Goal: Register for event/course

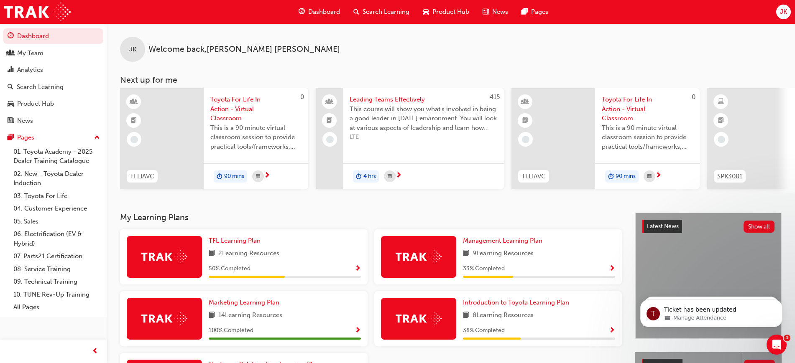
click at [373, 10] on span "Search Learning" at bounding box center [385, 12] width 47 height 10
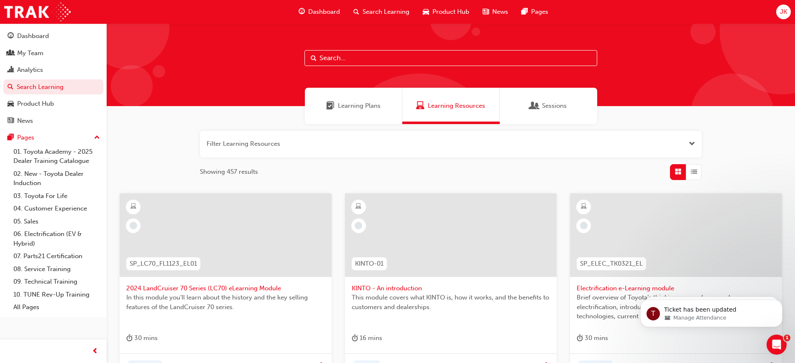
click at [339, 55] on input "text" at bounding box center [450, 58] width 293 height 16
type input "m"
click at [56, 54] on div "My Team" at bounding box center [54, 53] width 92 height 10
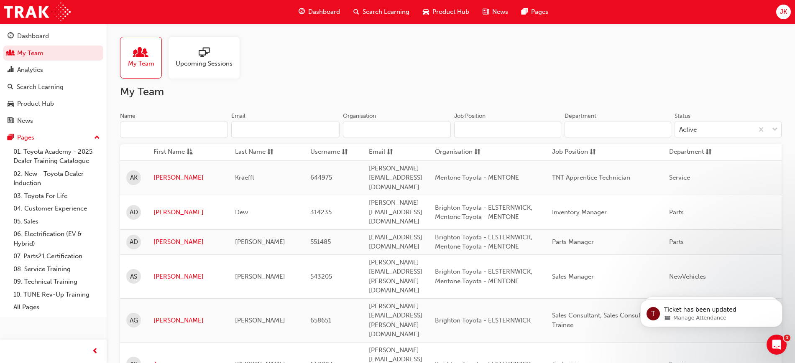
click at [176, 127] on input "Name" at bounding box center [174, 130] width 108 height 16
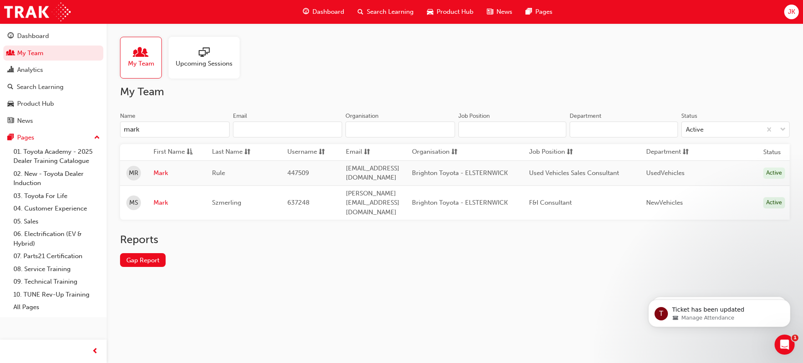
type input "mark"
click at [390, 10] on span "Search Learning" at bounding box center [390, 12] width 47 height 10
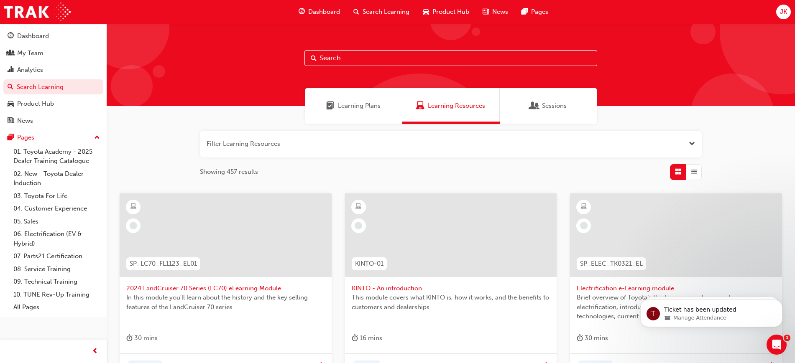
click at [342, 51] on input "text" at bounding box center [450, 58] width 293 height 16
type input "tflia"
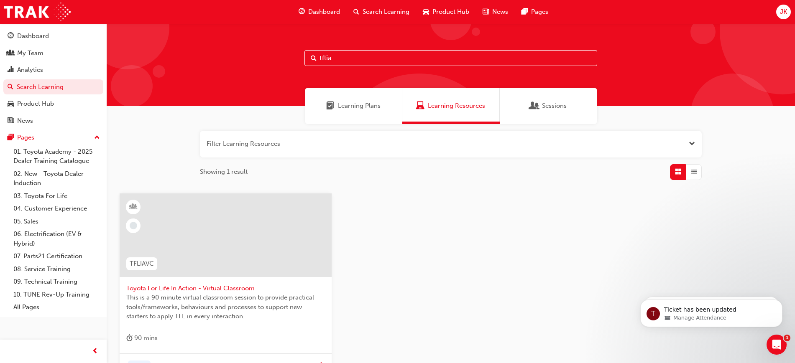
click at [191, 286] on span "Toyota For Life In Action - Virtual Classroom" at bounding box center [225, 289] width 199 height 10
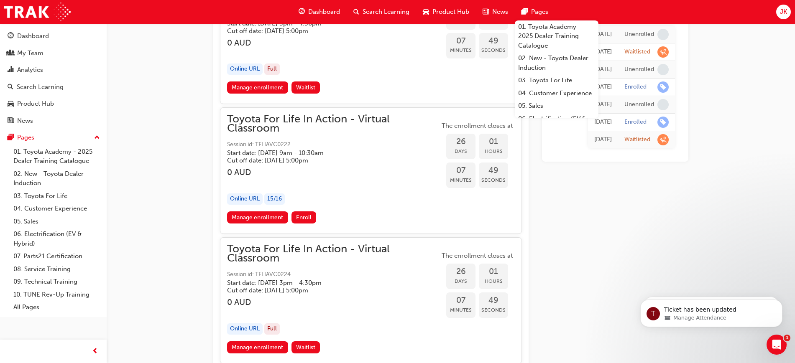
scroll to position [7176, 0]
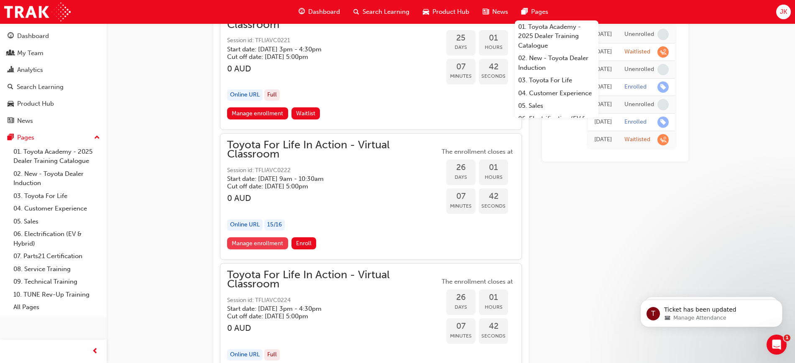
click at [257, 242] on link "Manage enrollment" at bounding box center [257, 243] width 61 height 12
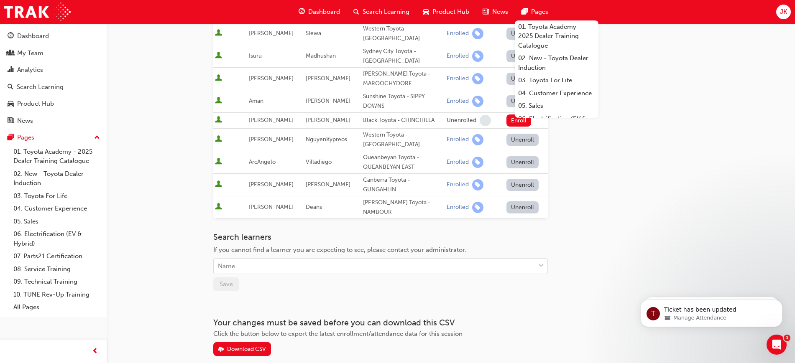
scroll to position [436, 0]
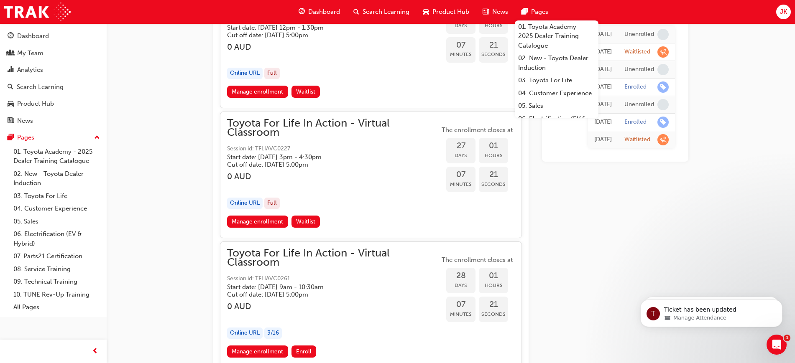
scroll to position [7740, 0]
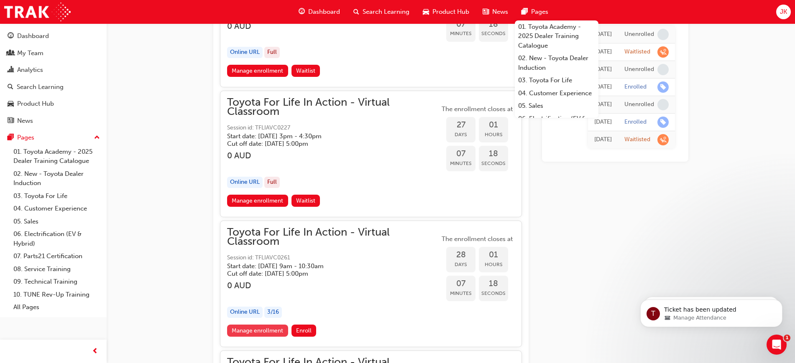
click at [270, 325] on link "Manage enrollment" at bounding box center [257, 331] width 61 height 12
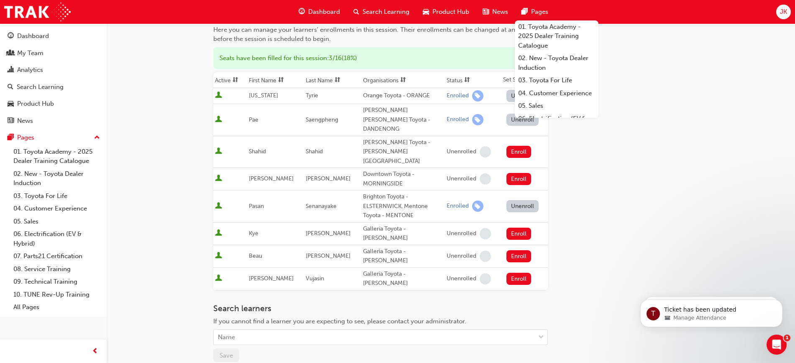
scroll to position [87, 0]
click at [284, 330] on div "Name" at bounding box center [374, 337] width 321 height 15
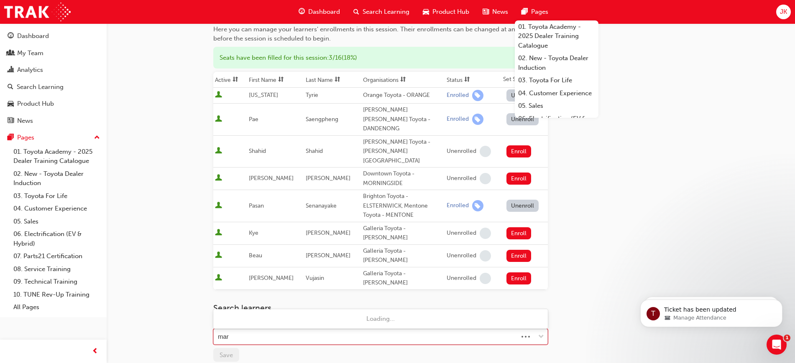
type input "mark"
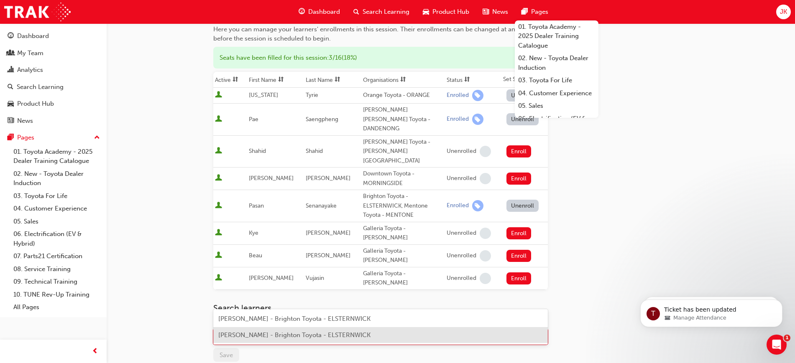
click at [303, 339] on div "[PERSON_NAME] - Brighton Toyota - ELSTERNWICK" at bounding box center [380, 335] width 334 height 16
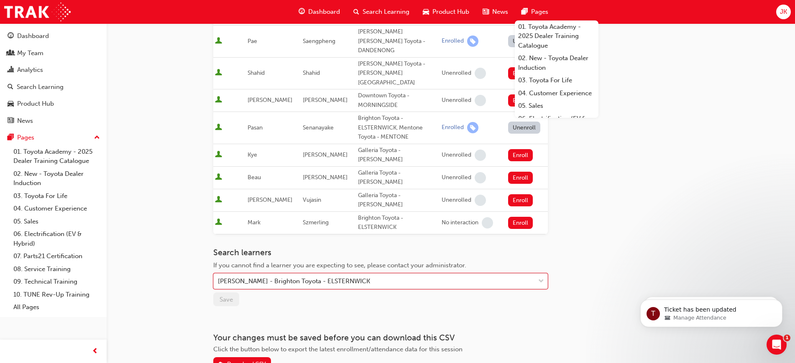
scroll to position [182, 0]
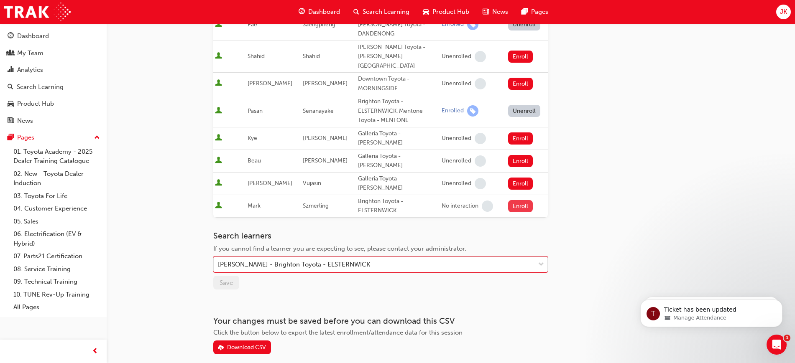
click at [520, 200] on button "Enroll" at bounding box center [520, 206] width 25 height 12
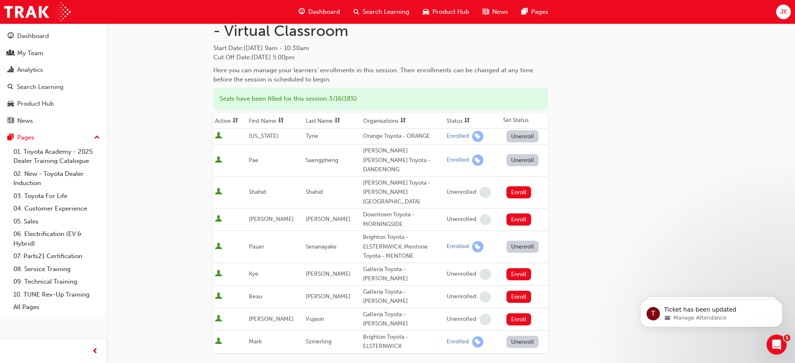
scroll to position [0, 0]
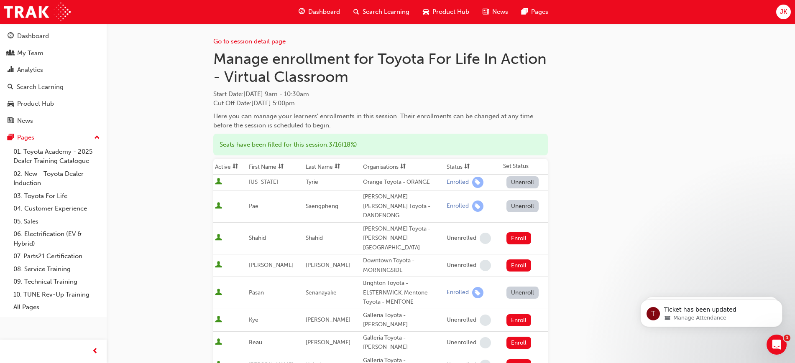
click at [211, 54] on div "Go to session detail page Manage enrollment for Toyota For Life In Action - Vir…" at bounding box center [451, 310] width 502 height 574
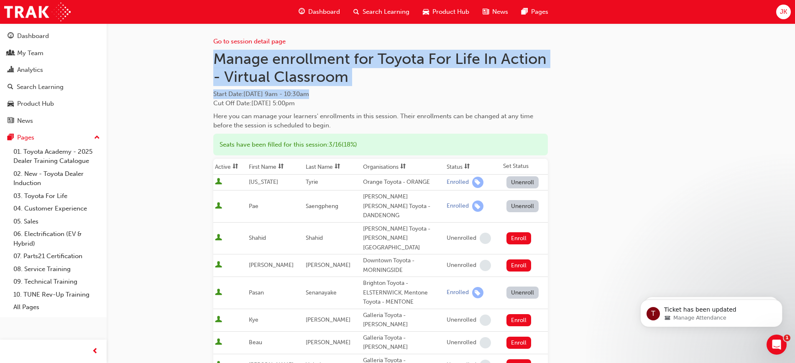
drag, startPoint x: 215, startPoint y: 56, endPoint x: 361, endPoint y: 96, distance: 151.5
click at [361, 96] on div "Manage enrollment for Toyota For Life In Action - Virtual Classroom Start Date …" at bounding box center [380, 90] width 334 height 81
copy div "Manage enrollment for Toyota For Life In Action - Virtual Classroom Start Date …"
